Goal: Task Accomplishment & Management: Manage account settings

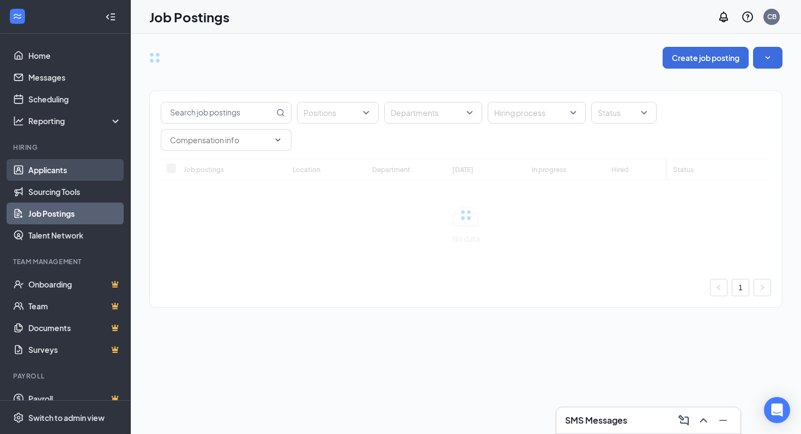
click at [56, 172] on link "Applicants" at bounding box center [74, 170] width 93 height 22
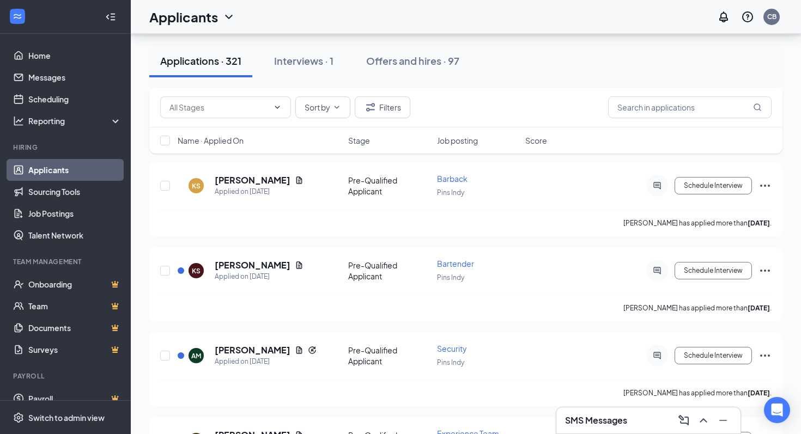
scroll to position [18247, 0]
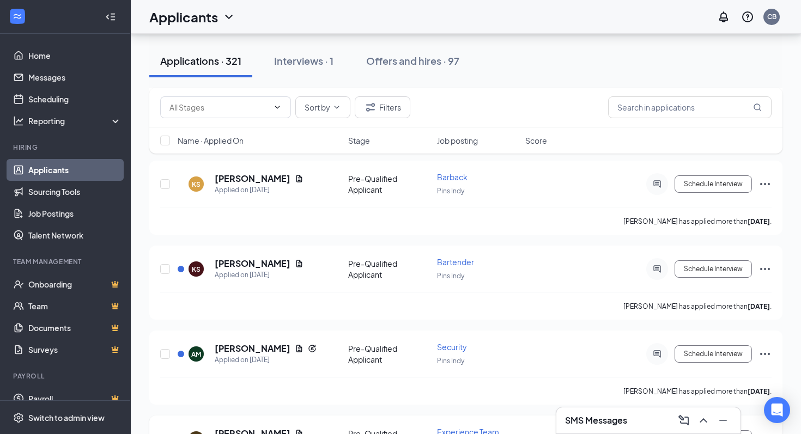
click at [475, 427] on span "Experience Team" at bounding box center [468, 432] width 62 height 10
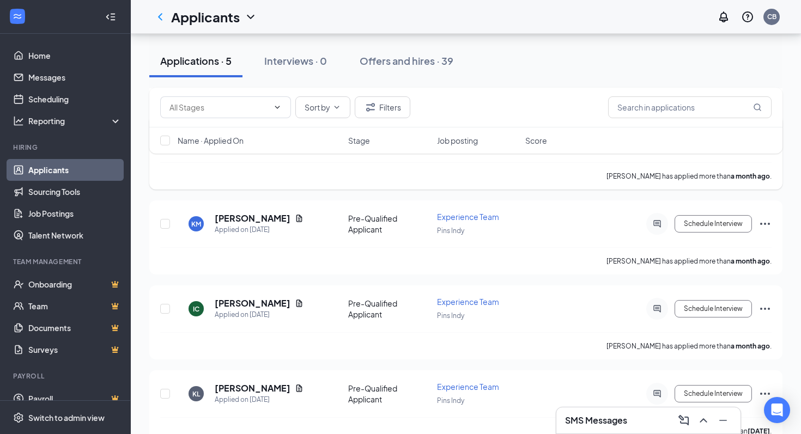
scroll to position [159, 0]
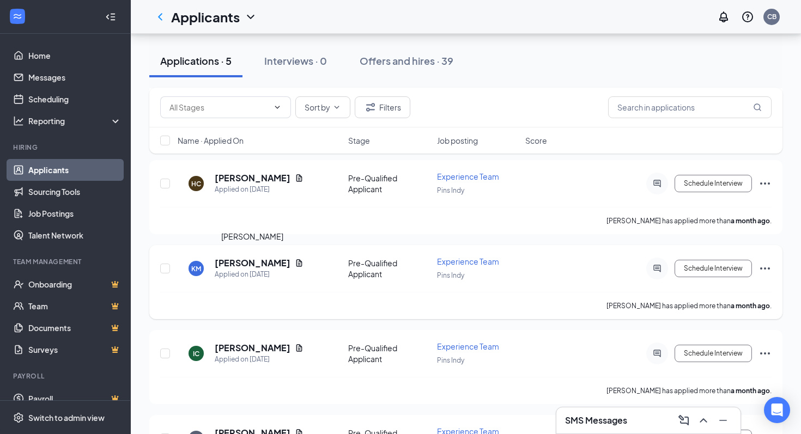
click at [258, 262] on h5 "[PERSON_NAME]" at bounding box center [253, 263] width 76 height 12
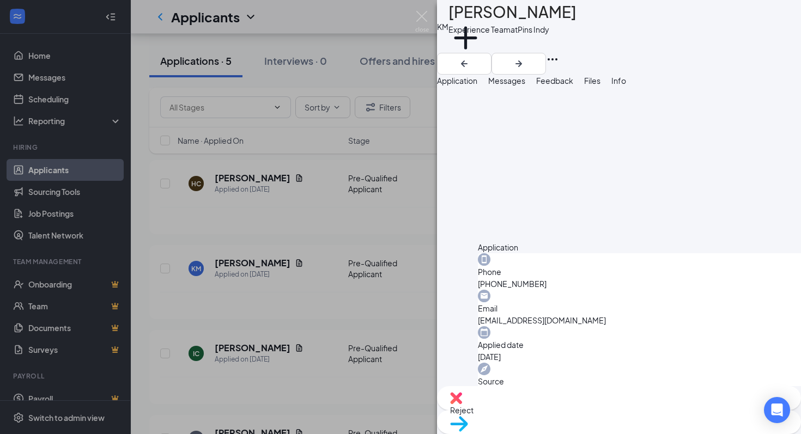
scroll to position [338, 0]
click at [425, 19] on img at bounding box center [422, 21] width 14 height 21
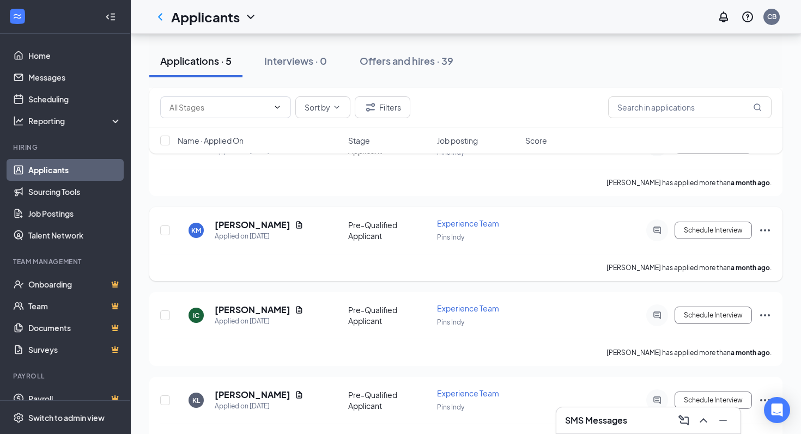
scroll to position [208, 0]
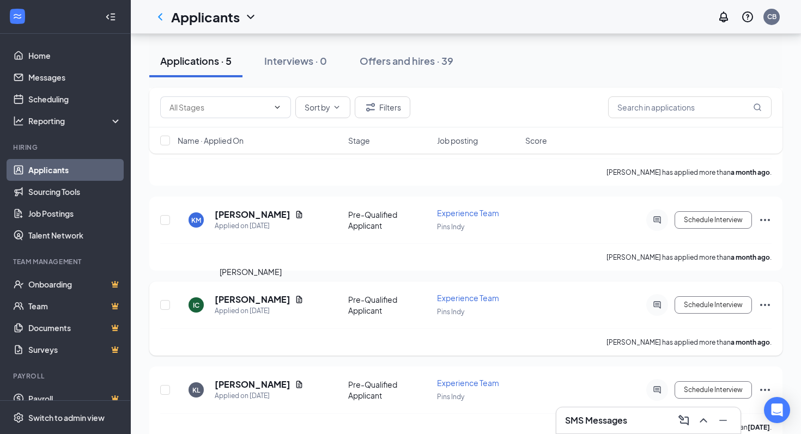
click at [263, 300] on h5 "[PERSON_NAME]" at bounding box center [253, 300] width 76 height 12
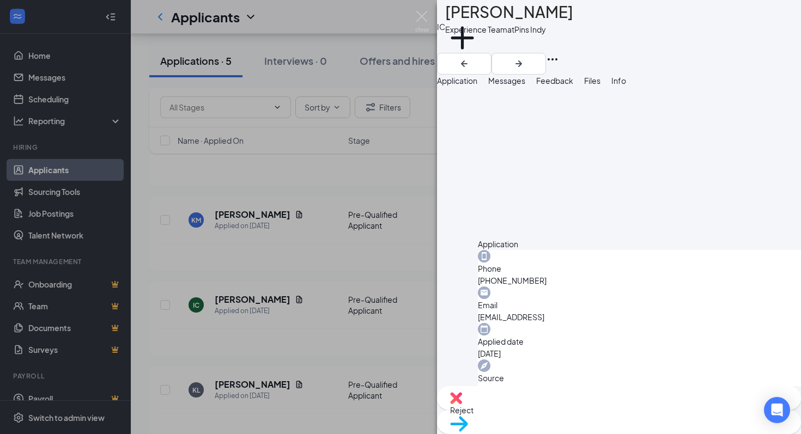
scroll to position [339, 0]
click at [421, 15] on img at bounding box center [422, 21] width 14 height 21
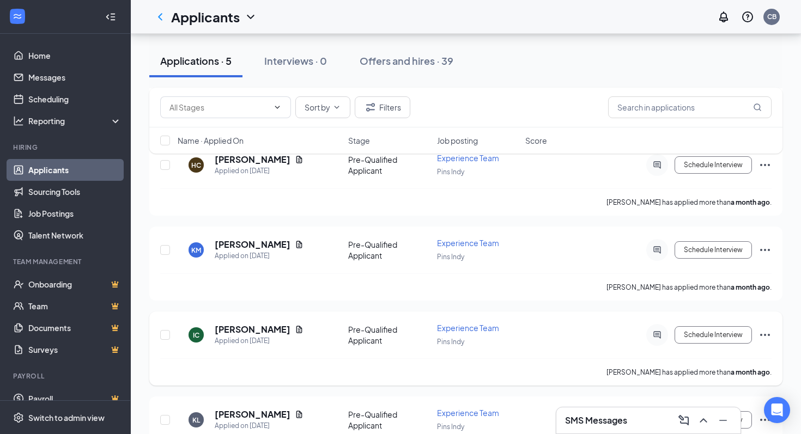
scroll to position [178, 0]
click at [721, 330] on button "Schedule Interview" at bounding box center [713, 334] width 77 height 17
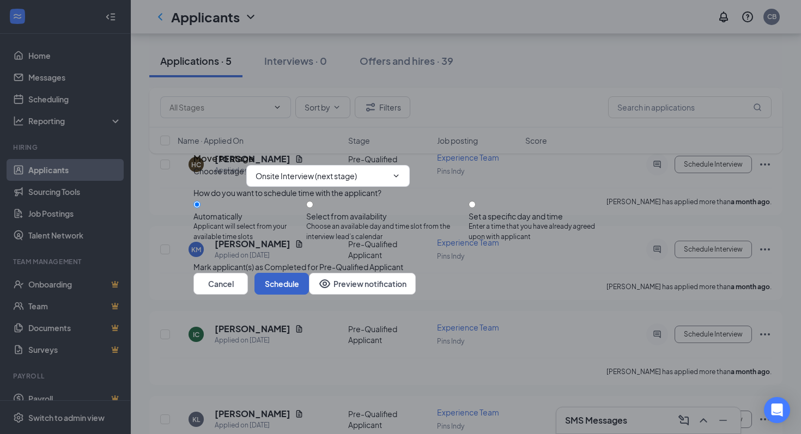
click at [309, 295] on button "Schedule" at bounding box center [282, 284] width 55 height 22
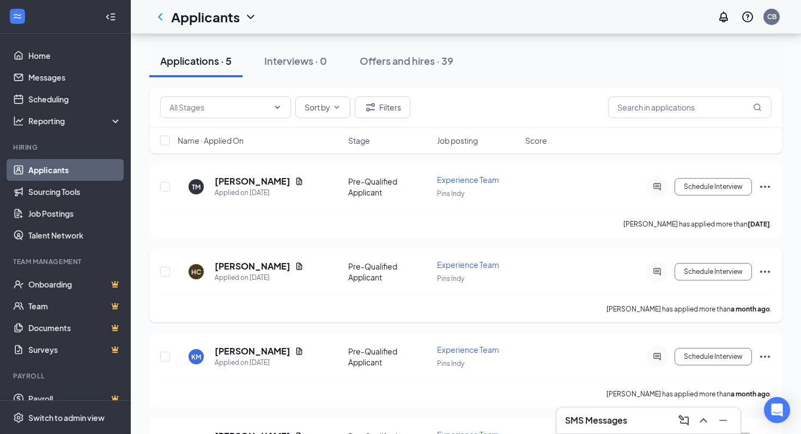
scroll to position [3, 0]
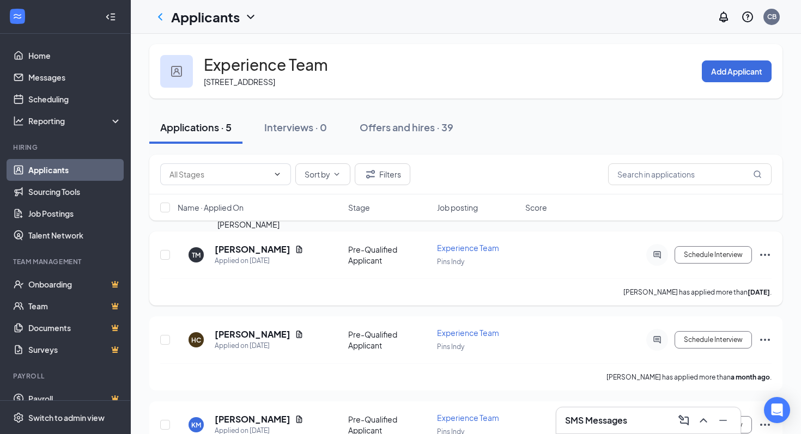
click at [243, 249] on h5 "[PERSON_NAME]" at bounding box center [253, 250] width 76 height 12
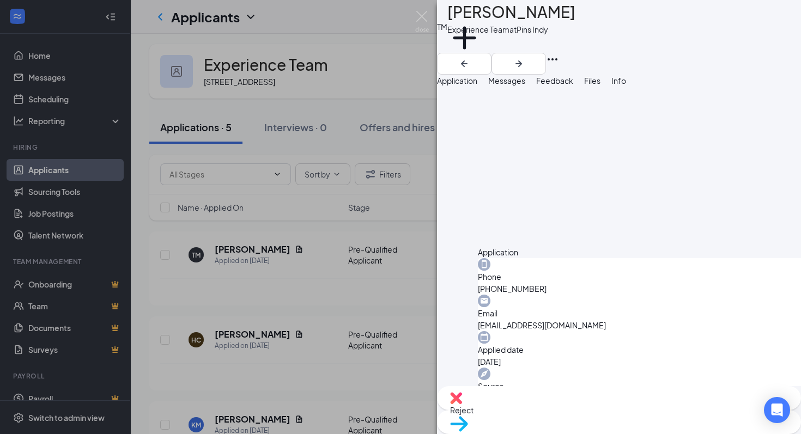
scroll to position [343, 0]
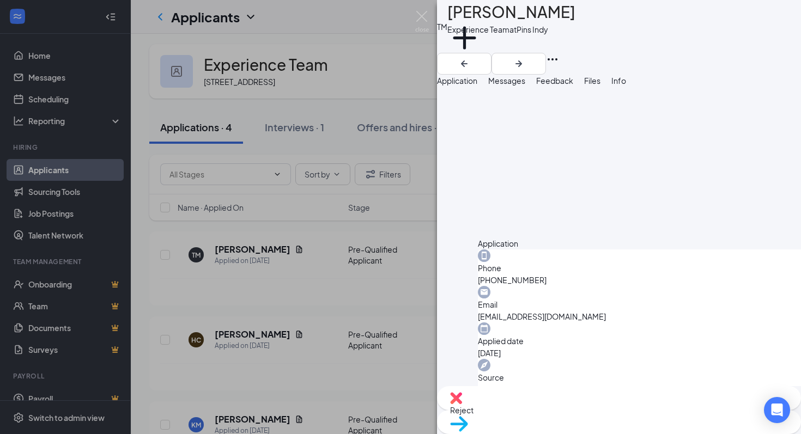
click at [419, 17] on img at bounding box center [422, 21] width 14 height 21
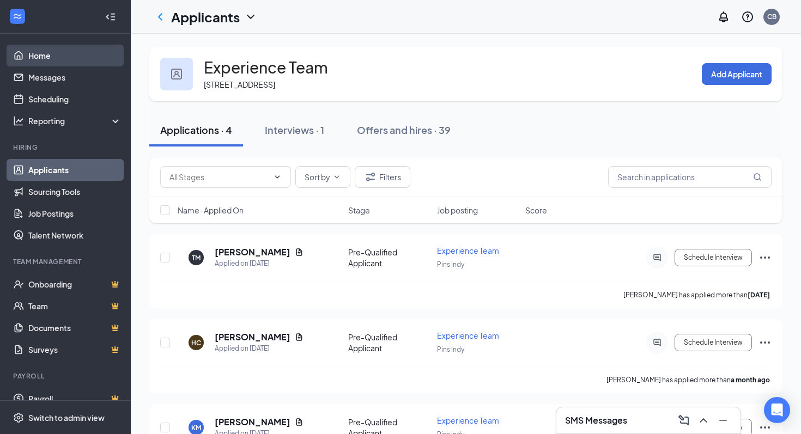
click at [39, 52] on link "Home" at bounding box center [74, 56] width 93 height 22
